Goal: Transaction & Acquisition: Purchase product/service

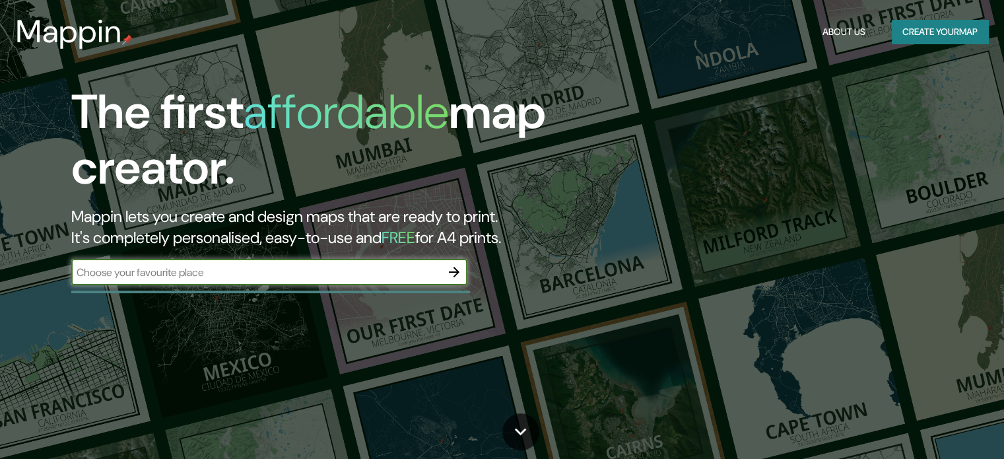
click at [452, 274] on icon "button" at bounding box center [454, 272] width 16 height 16
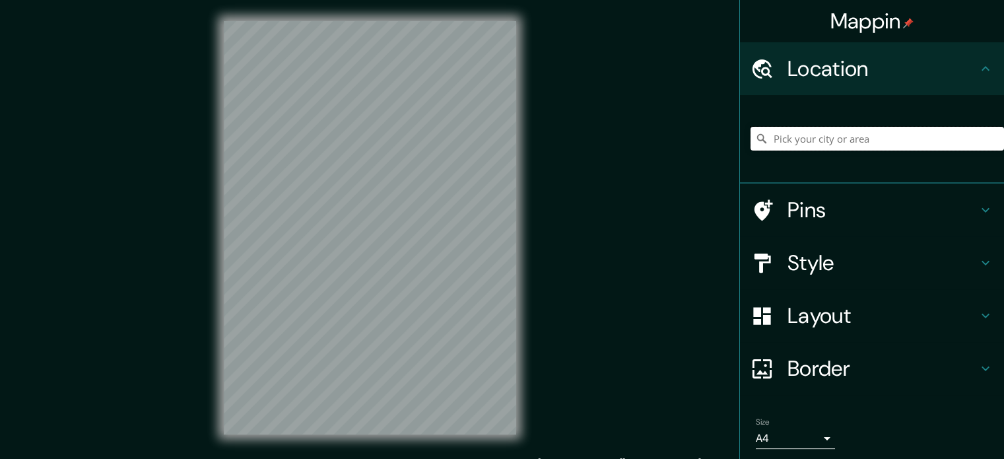
click at [821, 145] on input "Pick your city or area" at bounding box center [878, 139] width 254 height 24
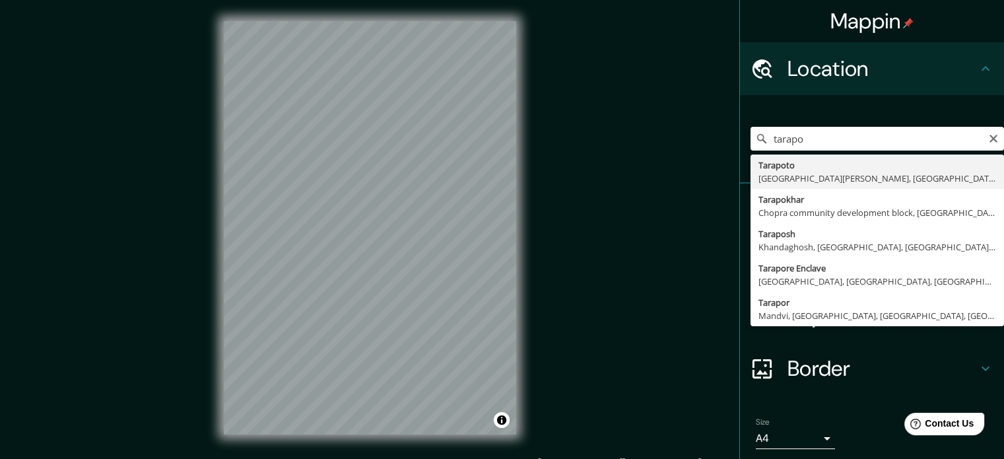
type input "Tarapoto, [GEOGRAPHIC_DATA][PERSON_NAME], [GEOGRAPHIC_DATA]"
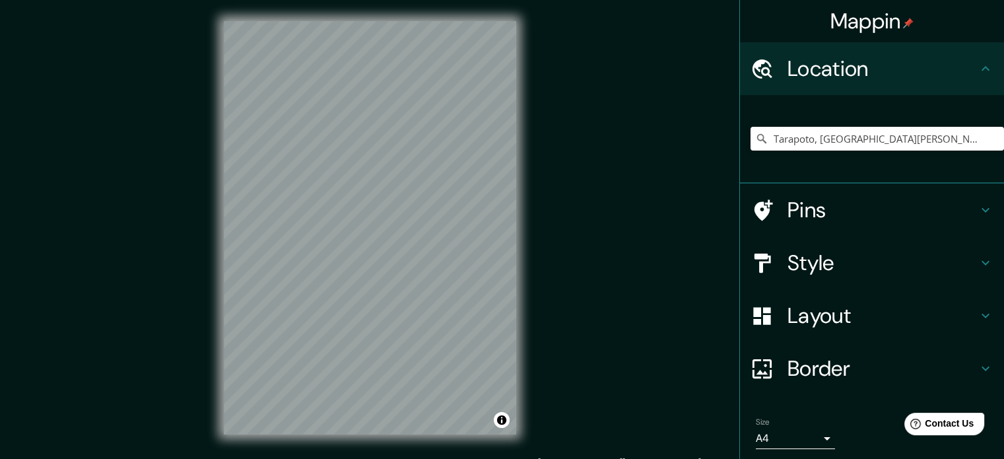
click at [814, 433] on body "Mappin Location [GEOGRAPHIC_DATA], [GEOGRAPHIC_DATA][PERSON_NAME], [GEOGRAPHIC_…" at bounding box center [502, 229] width 1004 height 459
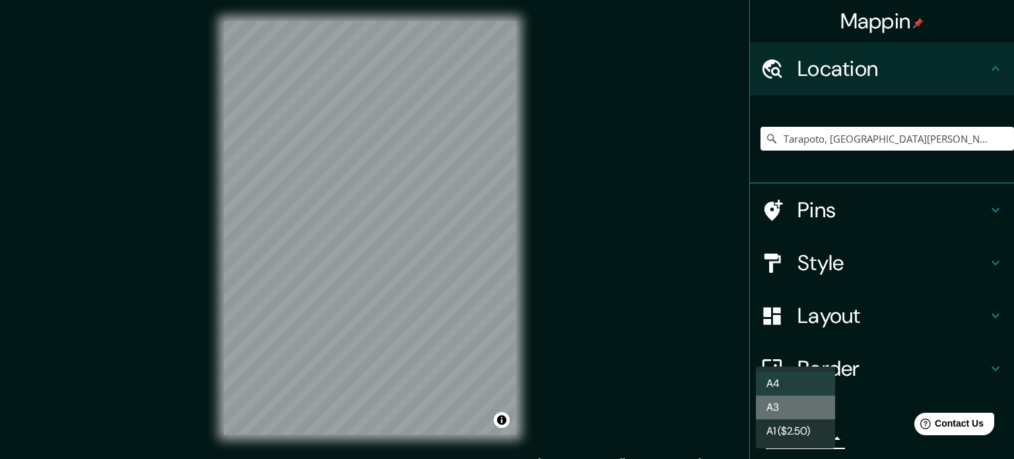
click at [802, 404] on li "A3" at bounding box center [795, 408] width 79 height 24
type input "a4"
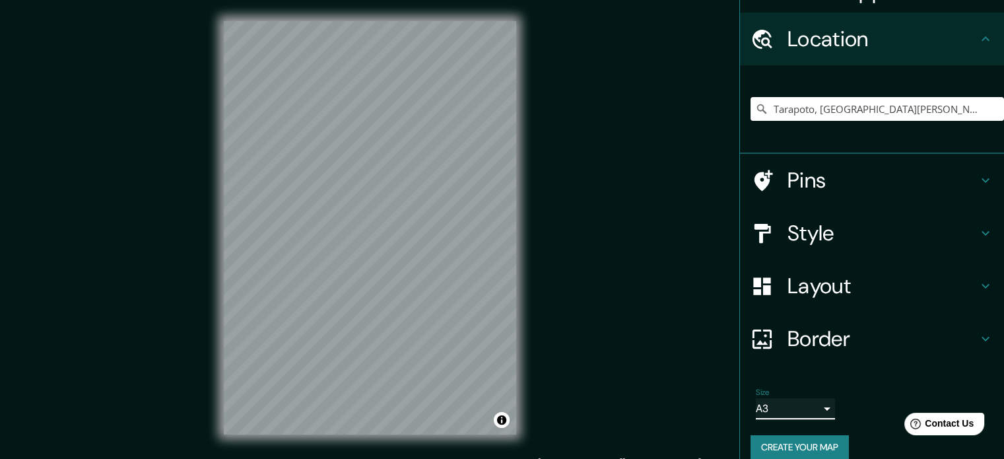
scroll to position [45, 0]
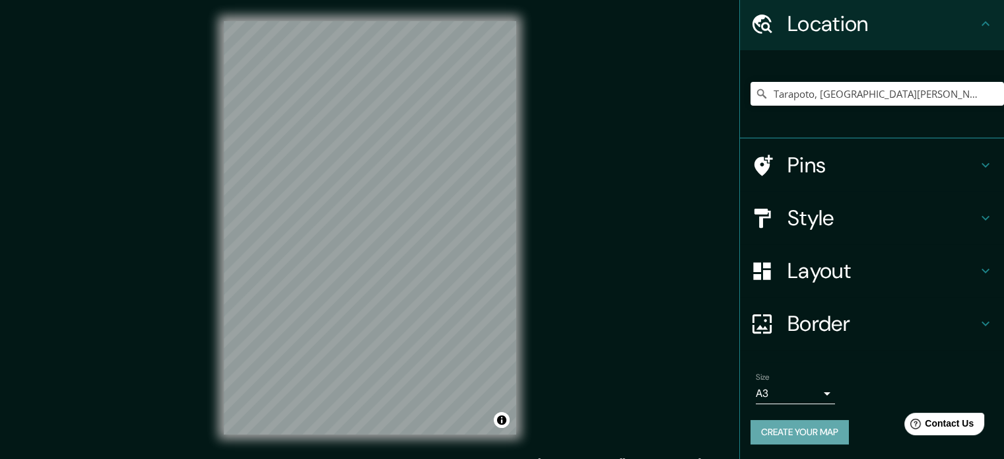
click at [806, 425] on button "Create your map" at bounding box center [800, 432] width 98 height 24
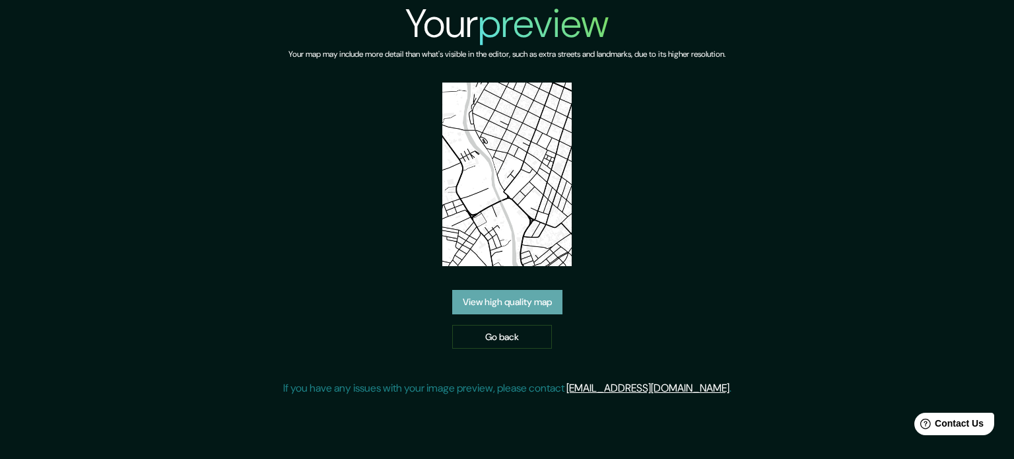
click at [512, 298] on link "View high quality map" at bounding box center [507, 302] width 110 height 24
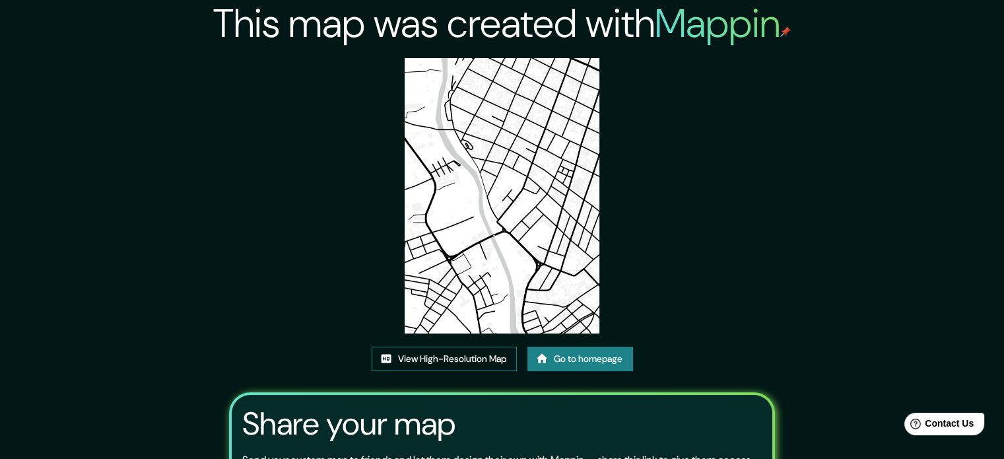
click at [472, 366] on link "View High-Resolution Map" at bounding box center [444, 359] width 145 height 24
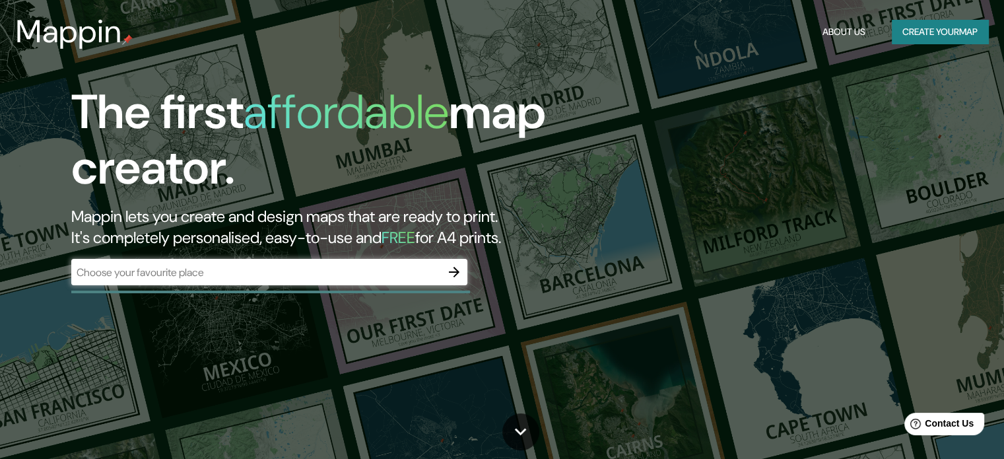
drag, startPoint x: 430, startPoint y: 284, endPoint x: 448, endPoint y: 267, distance: 24.3
click at [431, 283] on div "​" at bounding box center [269, 272] width 396 height 26
click at [448, 267] on icon "button" at bounding box center [454, 272] width 16 height 16
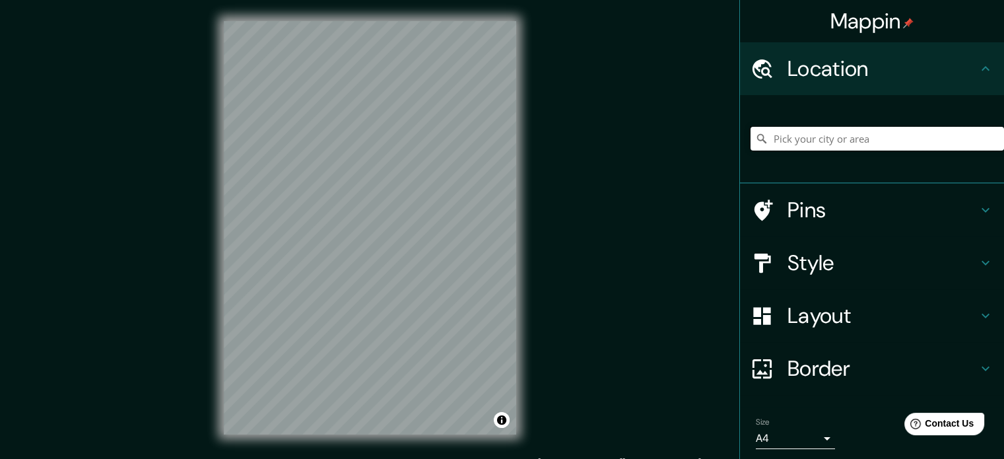
click at [818, 135] on input "Pick your city or area" at bounding box center [878, 139] width 254 height 24
type input "Tarapoto, [GEOGRAPHIC_DATA][PERSON_NAME], [GEOGRAPHIC_DATA]"
click at [140, 156] on div "Mappin Location [GEOGRAPHIC_DATA], [GEOGRAPHIC_DATA][PERSON_NAME], [GEOGRAPHIC_…" at bounding box center [502, 238] width 1004 height 477
